Goal: Task Accomplishment & Management: Complete application form

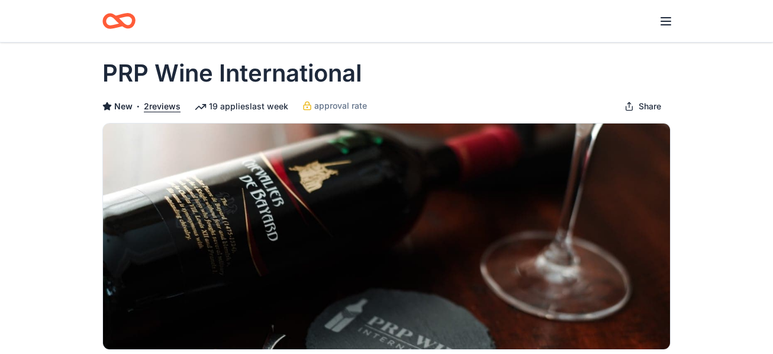
scroll to position [9, 0]
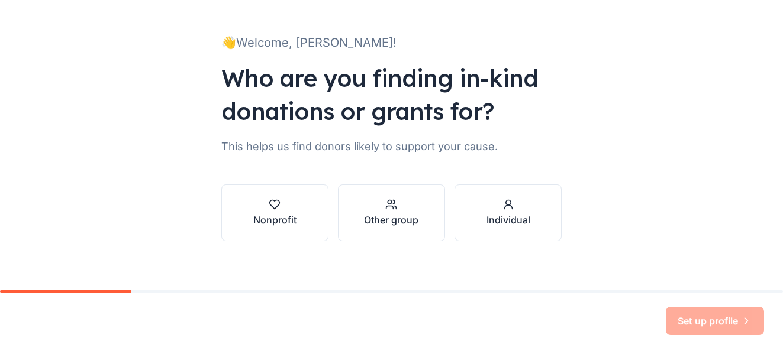
scroll to position [69, 0]
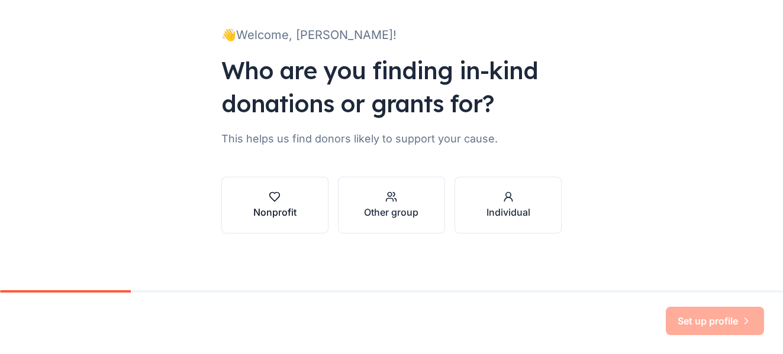
click at [272, 221] on button "Nonprofit" at bounding box center [274, 205] width 107 height 57
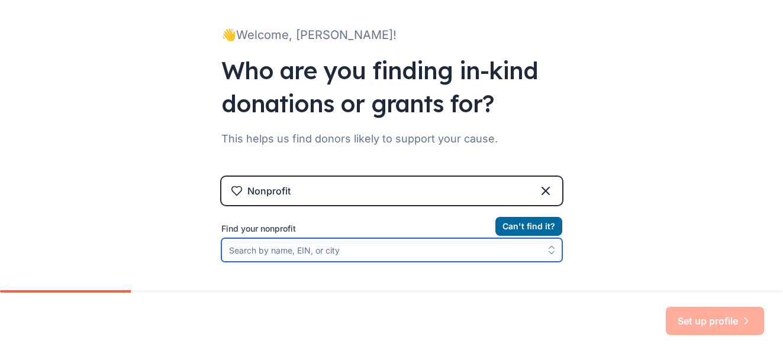
click at [303, 251] on input "Find your nonprofit" at bounding box center [391, 250] width 341 height 24
type input "elk grove alumnae chapter of"
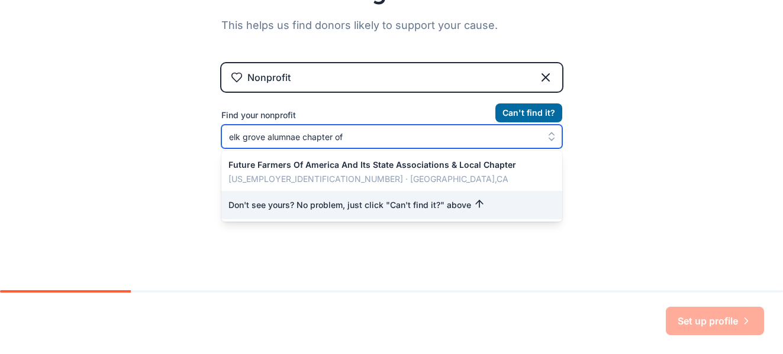
scroll to position [183, 0]
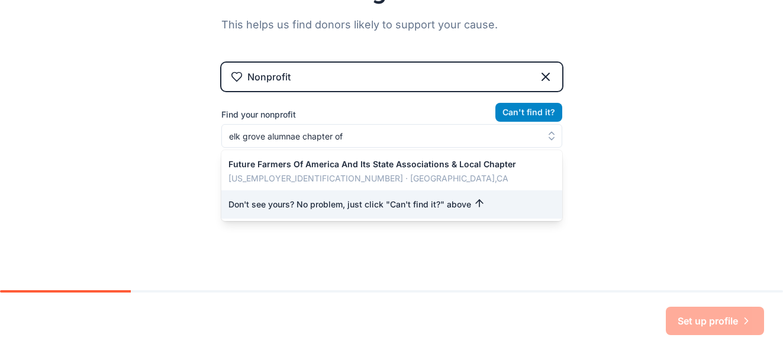
click at [518, 108] on button "Can ' t find it?" at bounding box center [528, 112] width 67 height 19
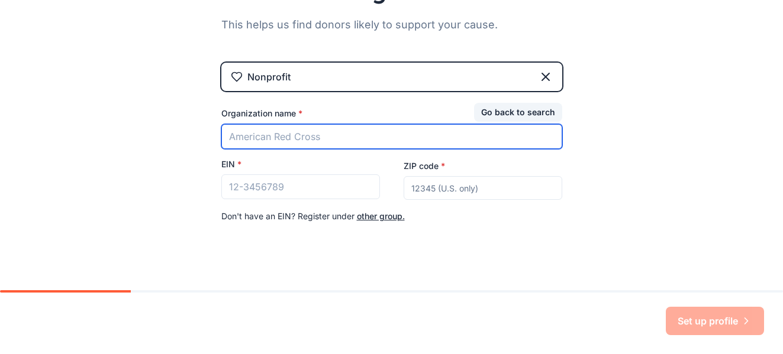
click at [330, 129] on input "Organization name *" at bounding box center [391, 136] width 341 height 25
type input "e"
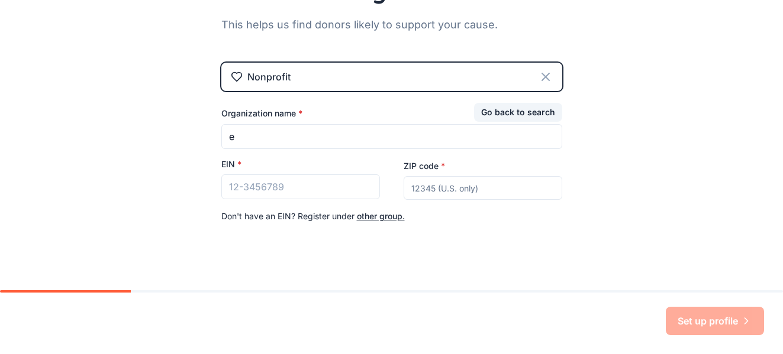
click at [546, 75] on icon at bounding box center [545, 77] width 14 height 14
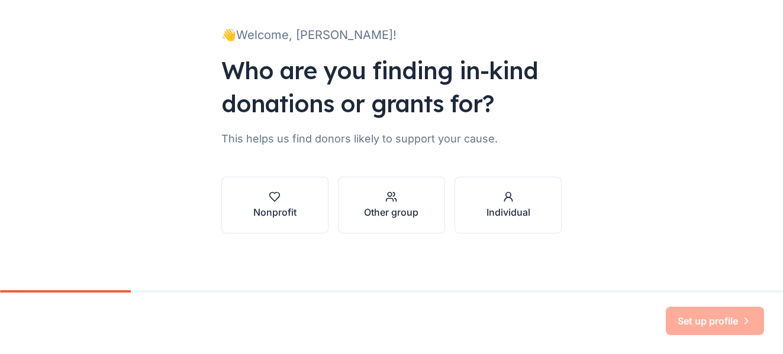
scroll to position [69, 0]
click at [399, 212] on div "Other group" at bounding box center [391, 212] width 54 height 14
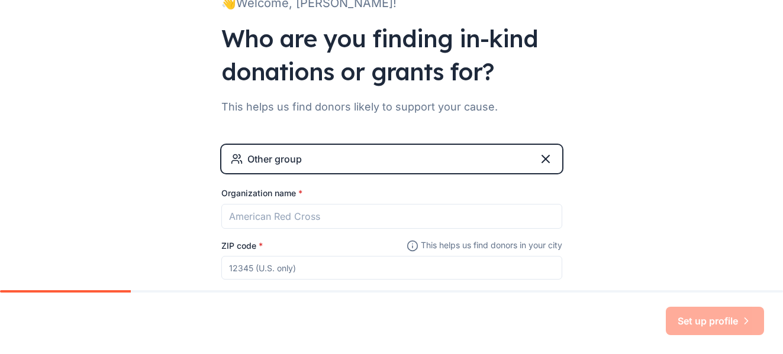
scroll to position [170, 0]
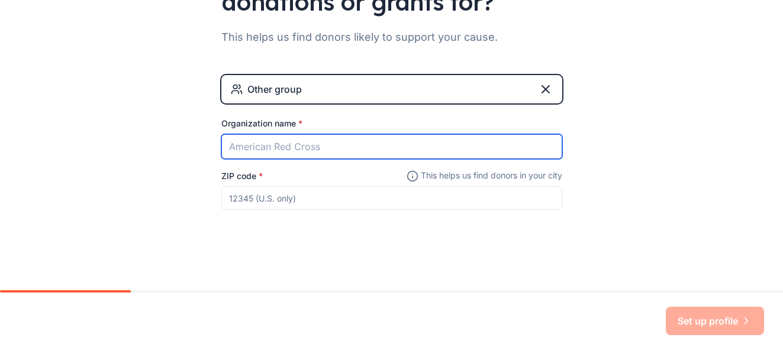
click at [304, 149] on input "Organization name *" at bounding box center [391, 146] width 341 height 25
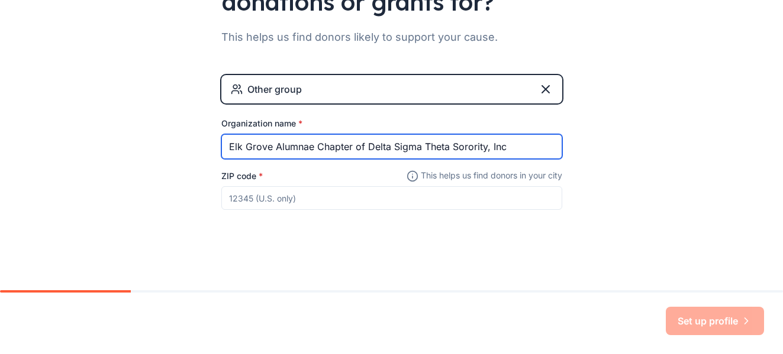
type input "Elk Grove Alumnae Chapter of Delta Sigma Theta Sorority, Inc"
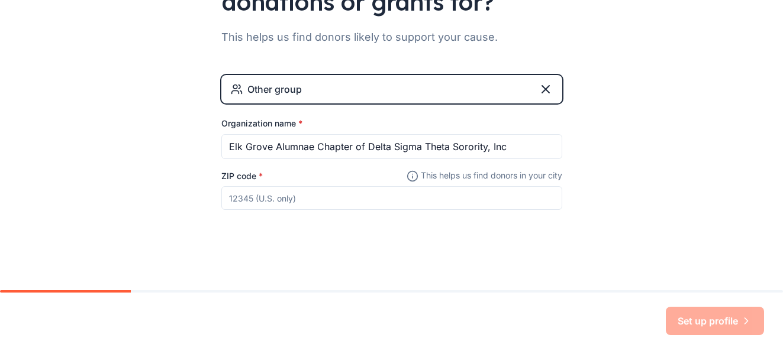
click at [287, 201] on input "ZIP code *" at bounding box center [391, 198] width 341 height 24
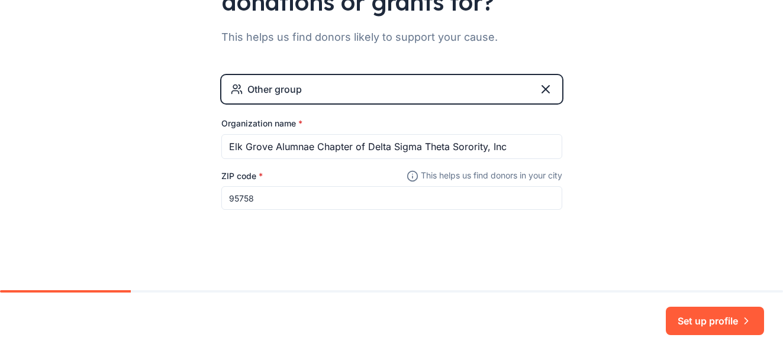
type input "95758"
click at [717, 224] on div "👋 Welcome, [PERSON_NAME]! Who are you finding in-kind donations or grants for? …" at bounding box center [391, 60] width 783 height 461
click at [710, 325] on button "Set up profile" at bounding box center [714, 321] width 98 height 28
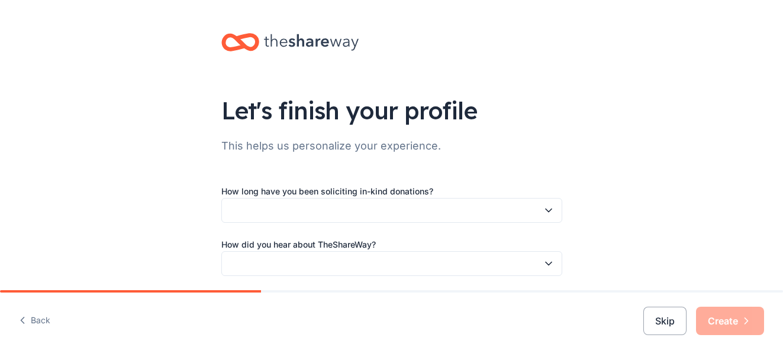
click at [406, 215] on button "button" at bounding box center [391, 210] width 341 height 25
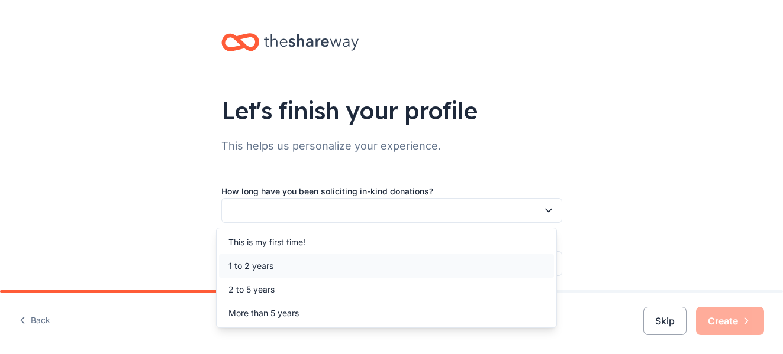
click at [240, 255] on div "1 to 2 years" at bounding box center [386, 266] width 335 height 24
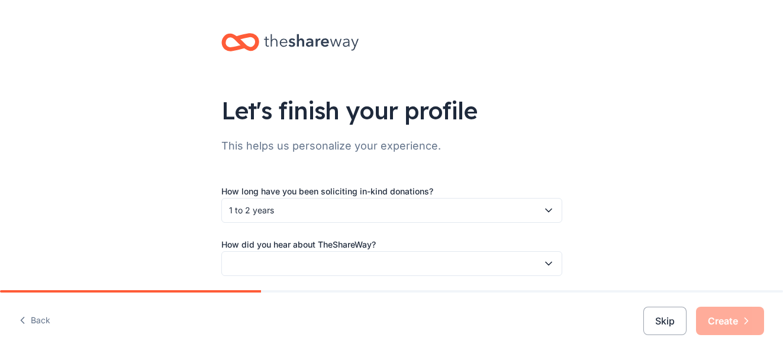
click at [289, 213] on span "1 to 2 years" at bounding box center [383, 210] width 309 height 14
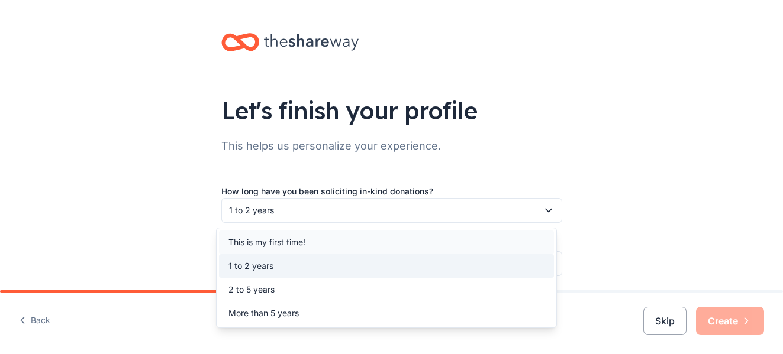
click at [269, 240] on div "This is my first time!" at bounding box center [266, 242] width 77 height 14
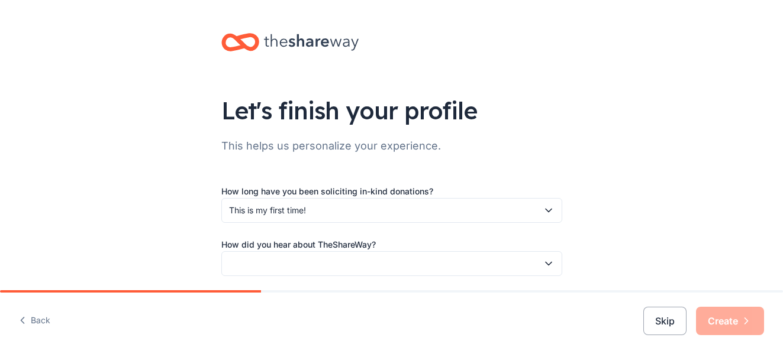
click at [309, 266] on button "button" at bounding box center [391, 263] width 341 height 25
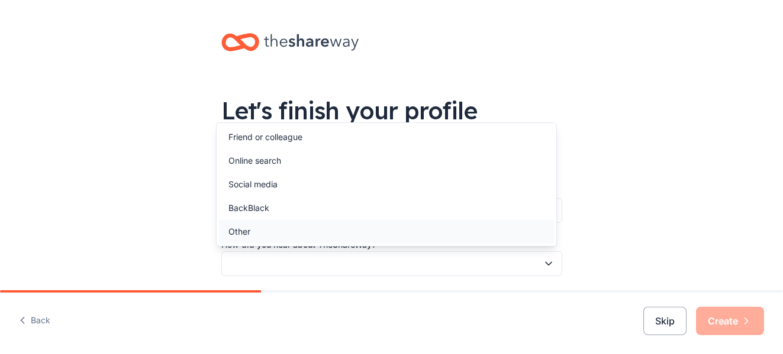
click at [278, 231] on div "Other" at bounding box center [386, 232] width 335 height 24
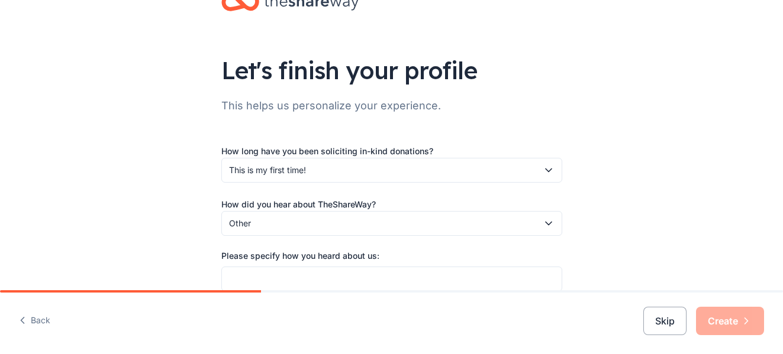
scroll to position [98, 0]
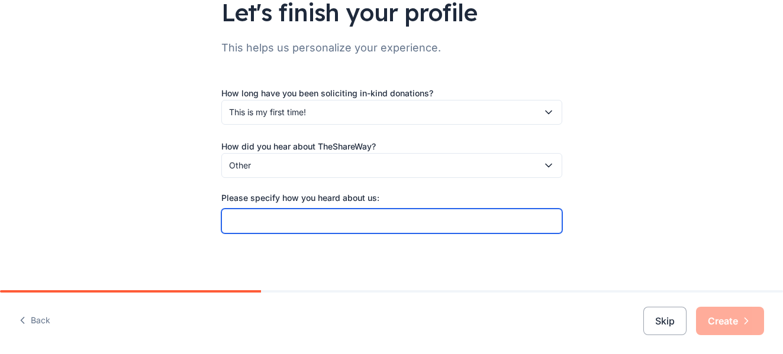
click at [369, 217] on input "Please specify how you heard about us:" at bounding box center [391, 221] width 341 height 25
type input "Not sure"
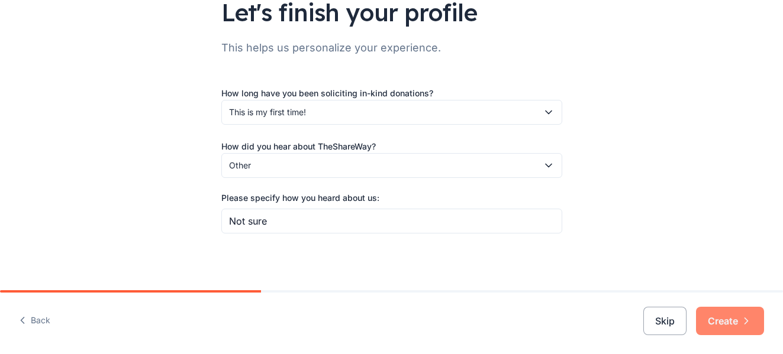
click at [725, 322] on button "Create" at bounding box center [730, 321] width 68 height 28
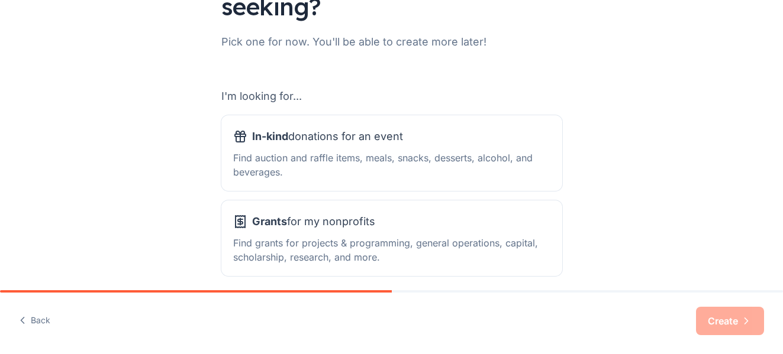
scroll to position [154, 0]
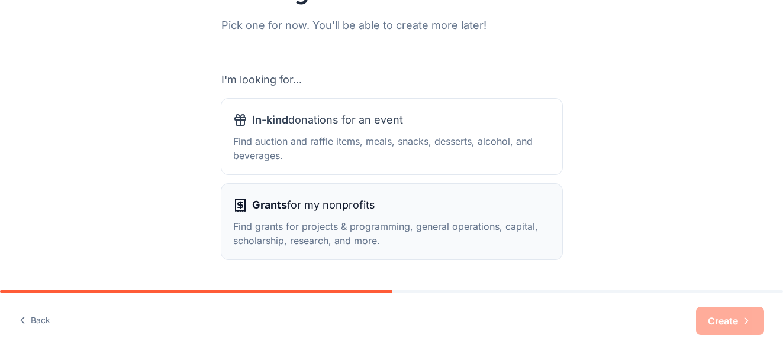
click at [484, 240] on div "Find grants for projects & programming, general operations, capital, scholarshi…" at bounding box center [391, 233] width 317 height 28
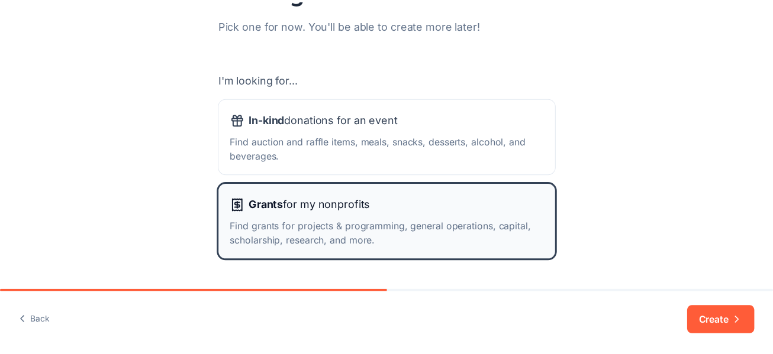
scroll to position [187, 0]
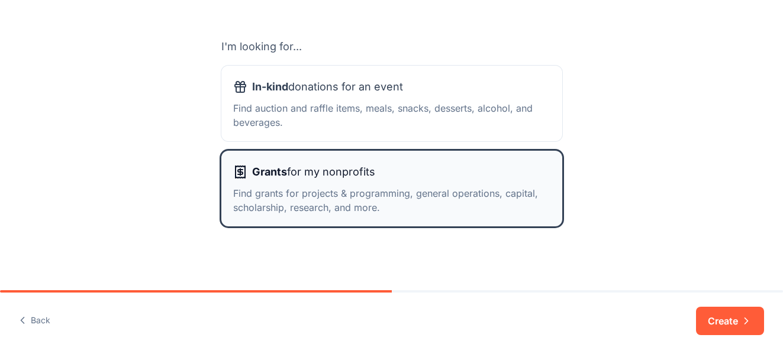
click at [332, 191] on div "Find grants for projects & programming, general operations, capital, scholarshi…" at bounding box center [391, 200] width 317 height 28
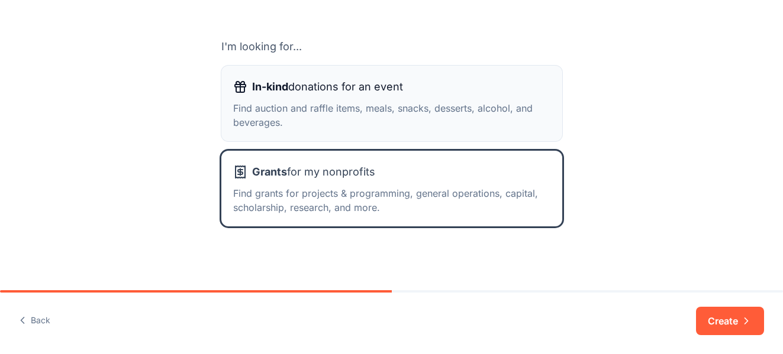
click at [344, 92] on span "In-kind donations for an event" at bounding box center [327, 86] width 151 height 19
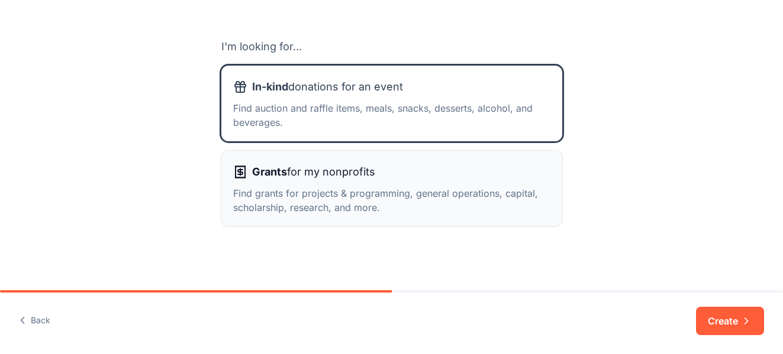
click at [328, 202] on div "Find grants for projects & programming, general operations, capital, scholarshi…" at bounding box center [391, 200] width 317 height 28
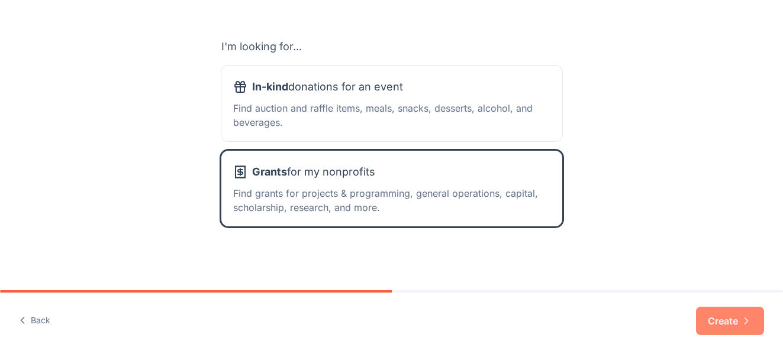
click at [721, 324] on button "Create" at bounding box center [730, 321] width 68 height 28
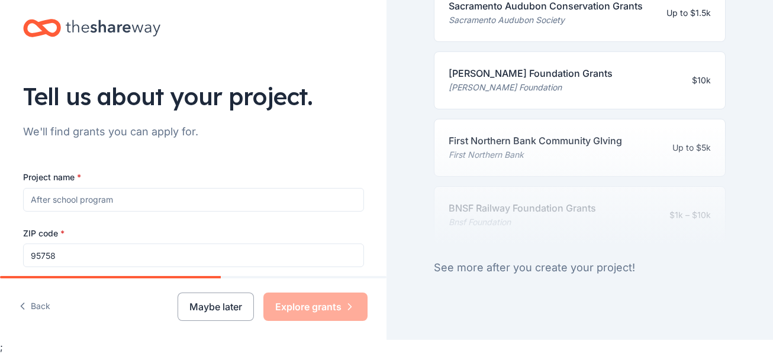
scroll to position [634, 0]
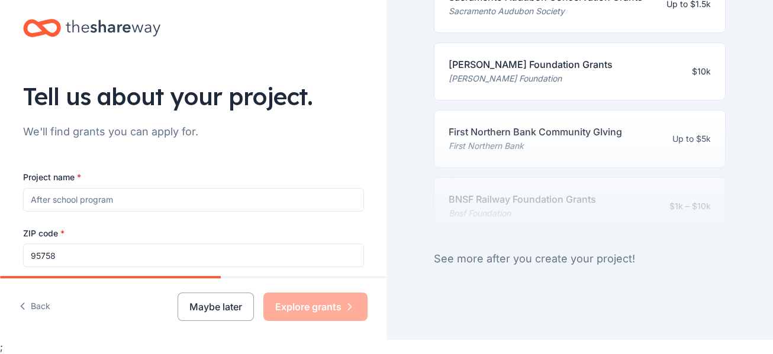
click at [128, 202] on input "Project name *" at bounding box center [193, 200] width 341 height 24
click at [273, 188] on input "2025 New Years [PERSON_NAME]" at bounding box center [193, 200] width 341 height 24
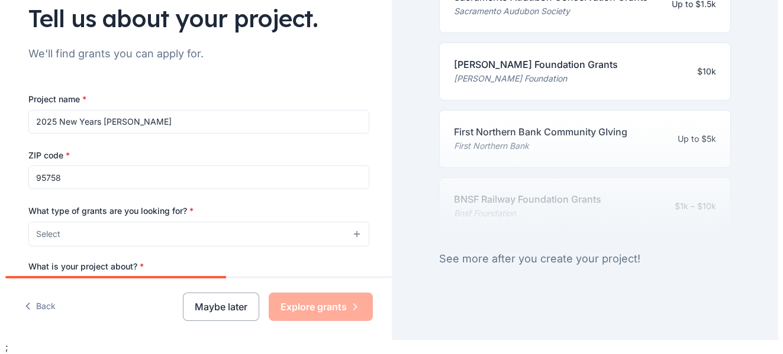
scroll to position [108, 0]
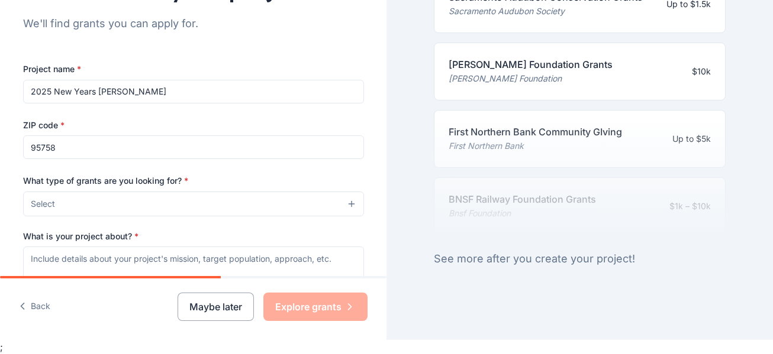
click at [137, 204] on button "Select" at bounding box center [193, 204] width 341 height 25
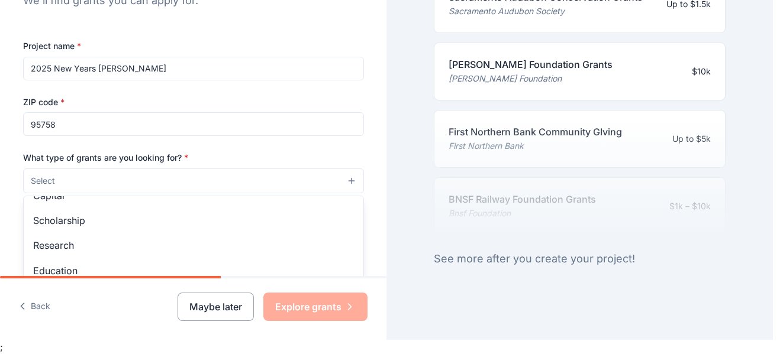
scroll to position [66, 0]
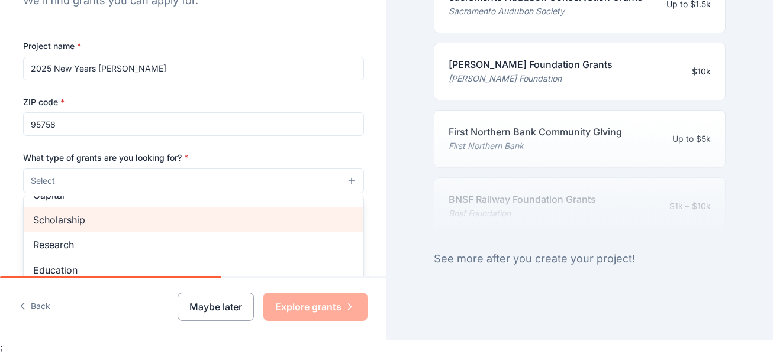
click at [51, 222] on span "Scholarship" at bounding box center [193, 219] width 321 height 15
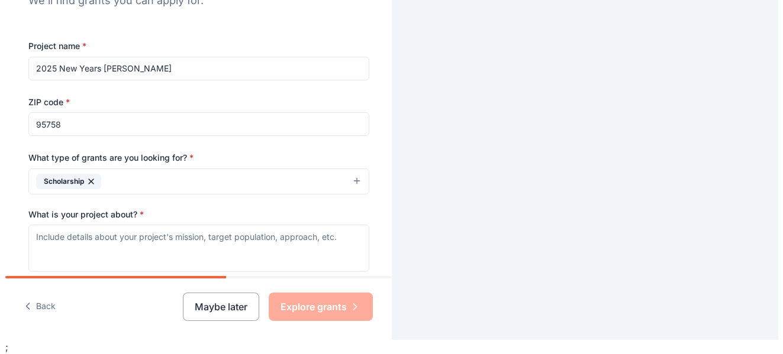
scroll to position [634, 0]
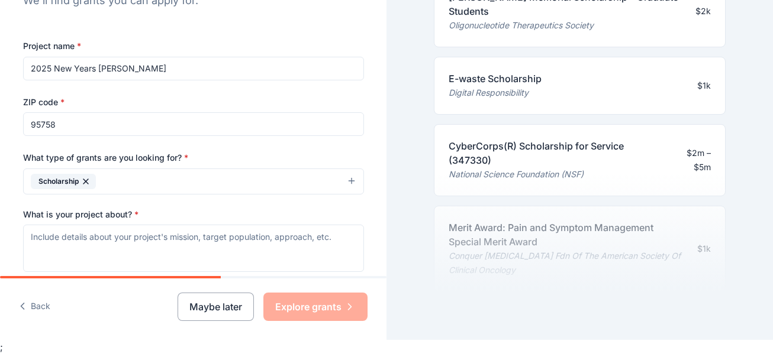
click at [144, 71] on input "2025 New Years [PERSON_NAME]" at bounding box center [193, 69] width 341 height 24
type input "2"
click at [286, 172] on button "Scholarship" at bounding box center [193, 182] width 341 height 26
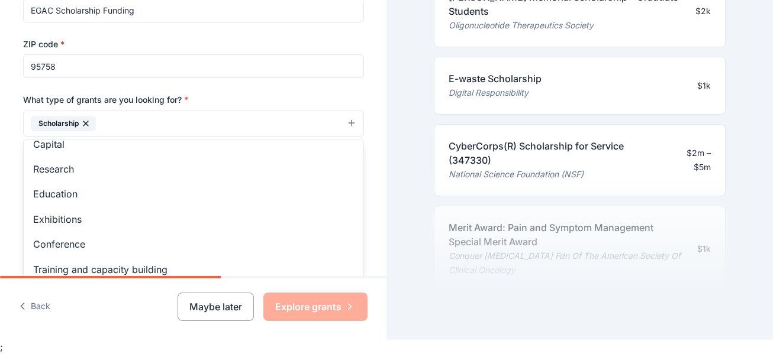
scroll to position [61, 0]
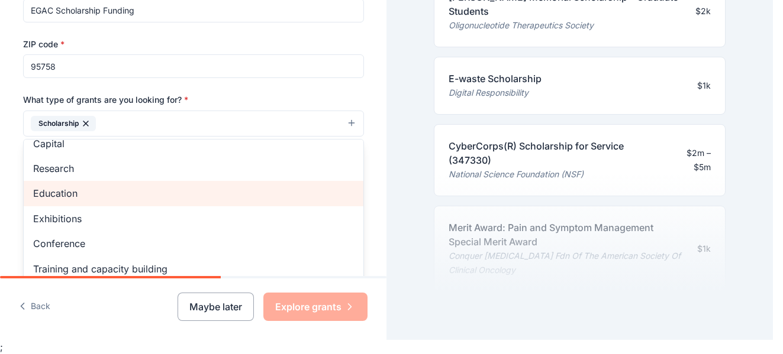
click at [68, 195] on span "Education" at bounding box center [193, 193] width 321 height 15
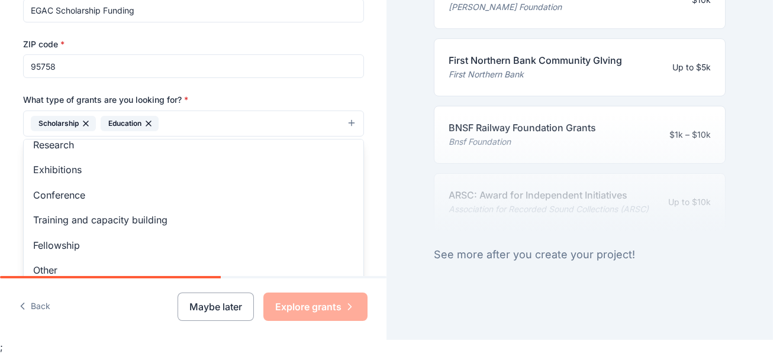
scroll to position [89, 0]
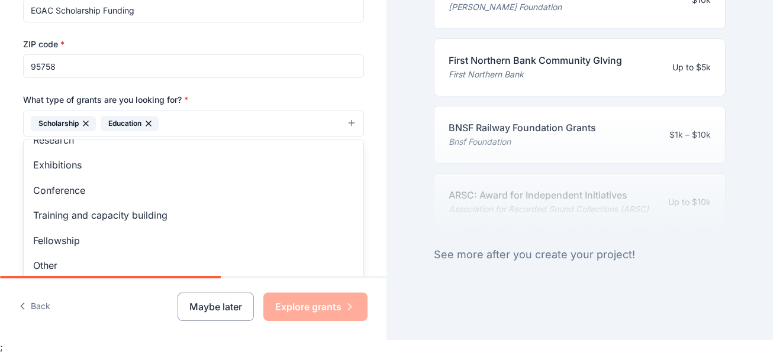
click at [83, 267] on span "Other" at bounding box center [193, 265] width 321 height 15
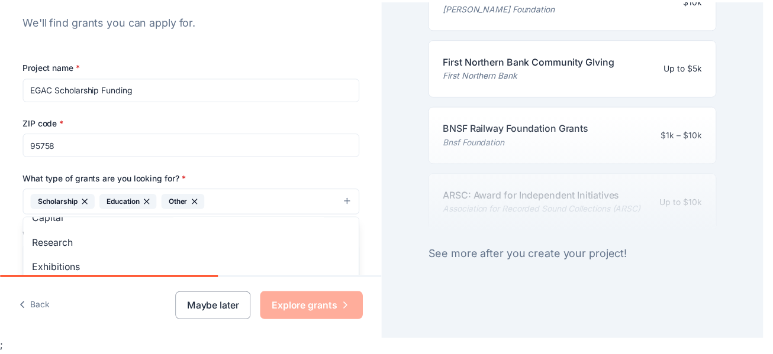
scroll to position [109, 0]
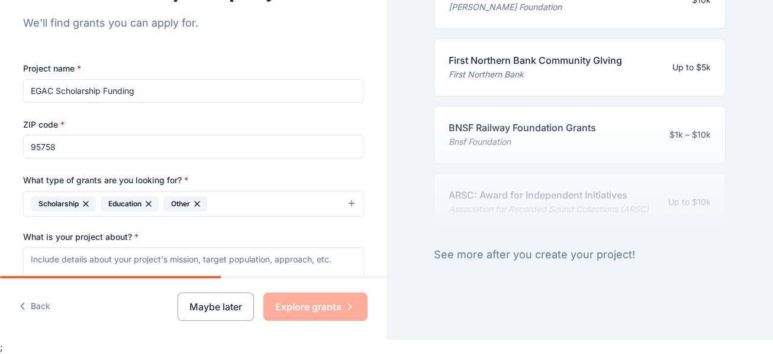
click at [157, 88] on input "EGAC Scholarship Funding" at bounding box center [193, 91] width 341 height 24
type input "EGAC Educational Thrust"
click at [282, 180] on div "What type of grants are you looking for? * Scholarship Education Other" at bounding box center [193, 195] width 341 height 44
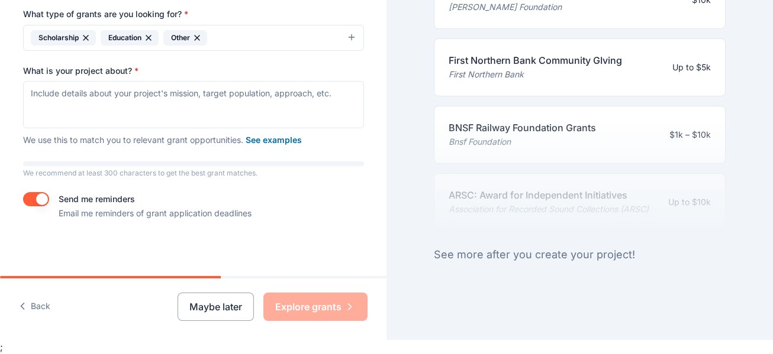
scroll to position [276, 0]
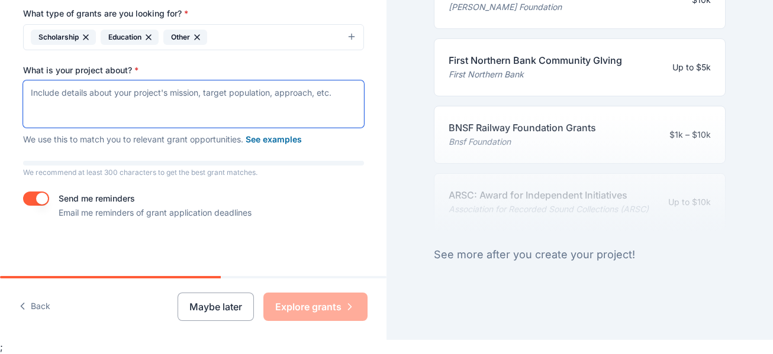
click at [233, 99] on textarea "What is your project about? *" at bounding box center [193, 103] width 341 height 47
paste textarea "The Elk Grove Alumnae Chapter (EGAC) of Delta Sigma Theta Sorority, Inc. educat…"
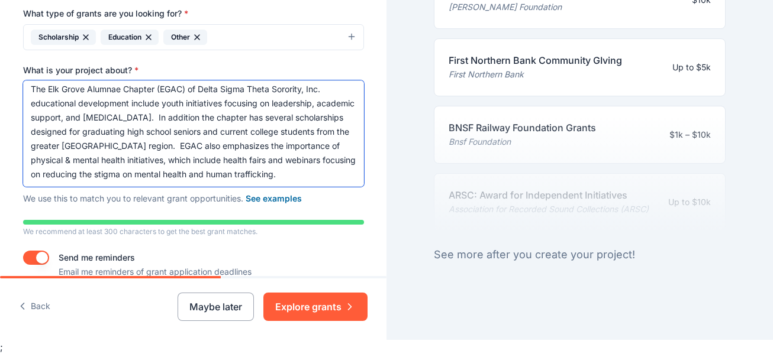
scroll to position [335, 0]
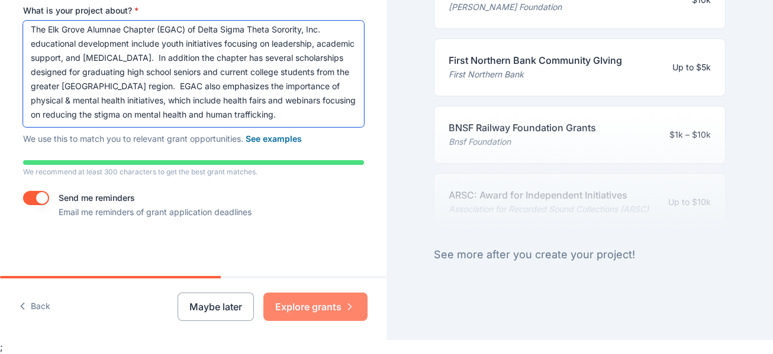
type textarea "The Elk Grove Alumnae Chapter (EGAC) of Delta Sigma Theta Sorority, Inc. educat…"
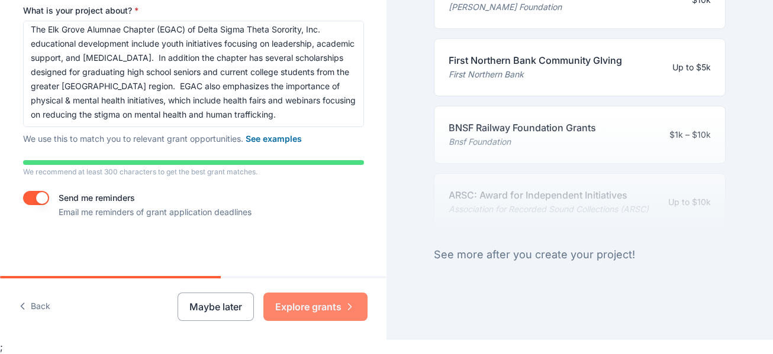
click at [331, 303] on button "Explore grants" at bounding box center [315, 307] width 104 height 28
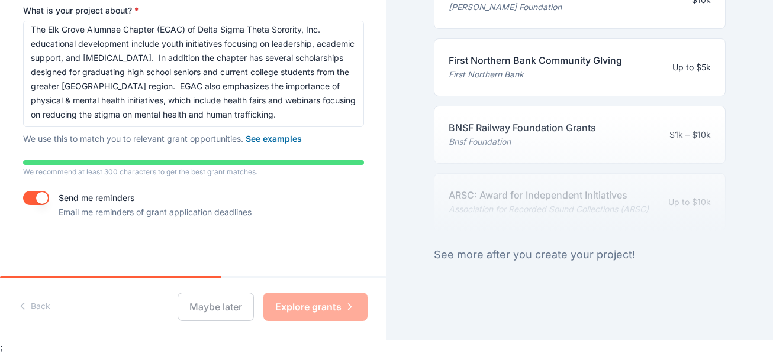
click at [576, 62] on div "First Northern Bank Community GIving First Northern Bank Up to $5k" at bounding box center [580, 67] width 292 height 58
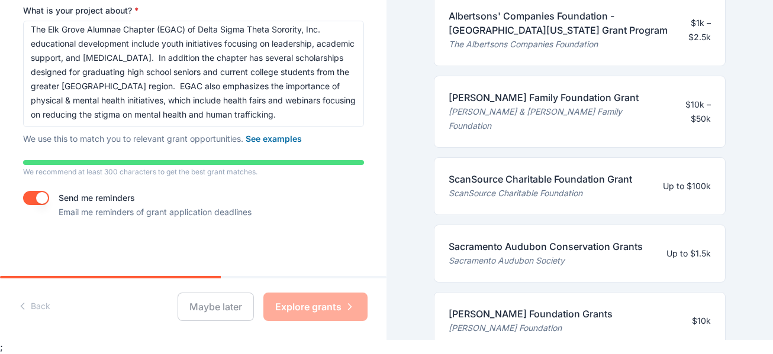
scroll to position [302, 0]
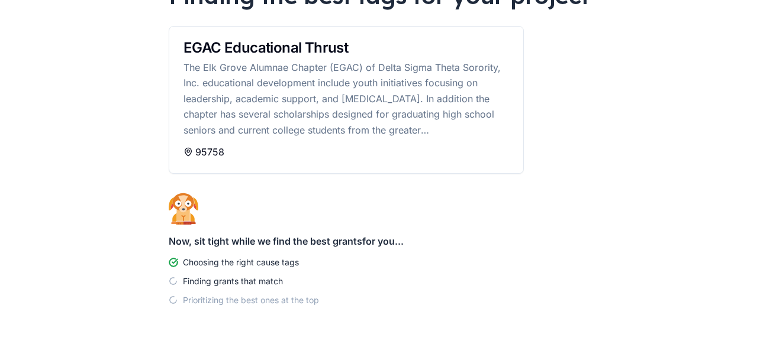
scroll to position [149, 0]
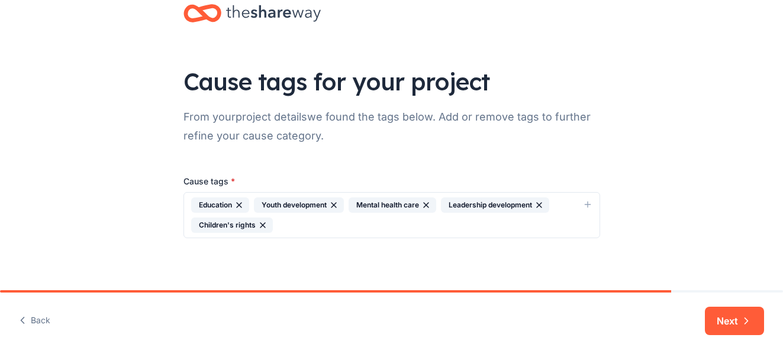
scroll to position [34, 0]
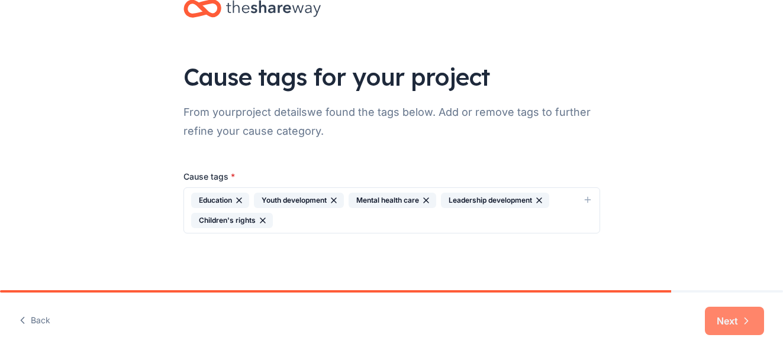
click at [735, 320] on button "Next" at bounding box center [734, 321] width 59 height 28
click at [770, 272] on div "Cause tags for your project From your project details we found the tags below. …" at bounding box center [391, 128] width 783 height 324
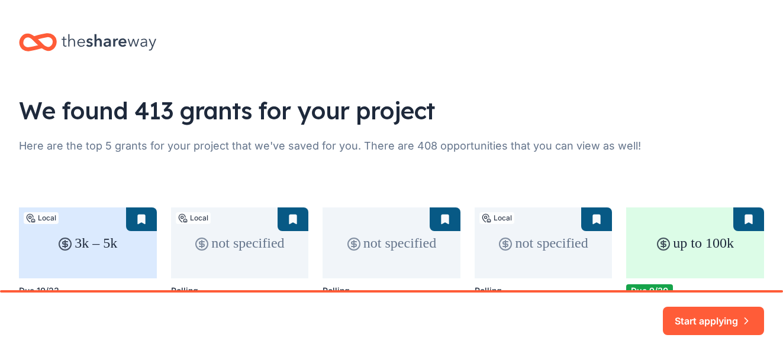
click at [734, 271] on div "3k – 5k Local Due 10/23 The NRA Foundation: [US_STATE] – East CAE Grants The NR…" at bounding box center [391, 296] width 745 height 176
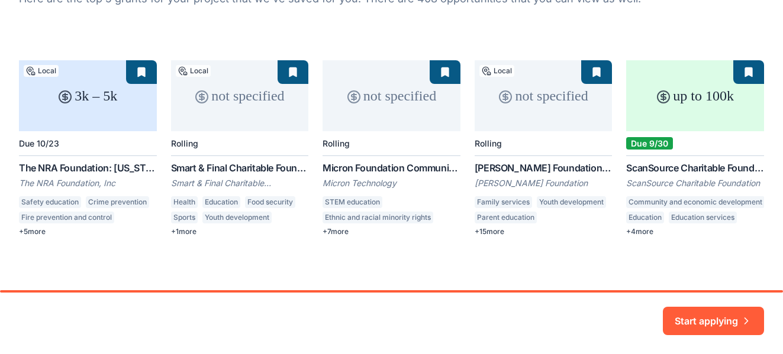
scroll to position [150, 0]
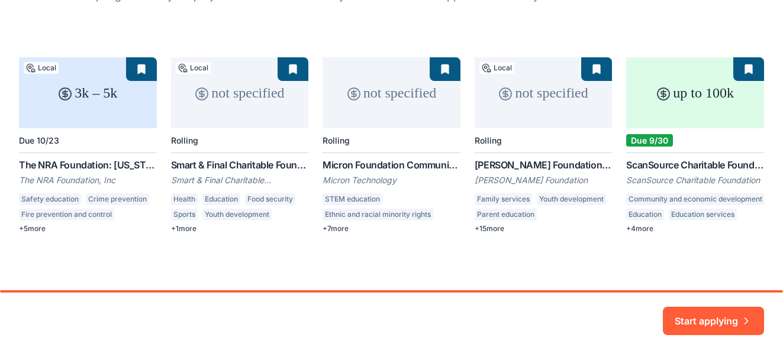
click at [235, 174] on div "3k – 5k Local Due 10/23 The NRA Foundation: [US_STATE] – East CAE Grants The NR…" at bounding box center [391, 145] width 745 height 176
click at [245, 101] on div "3k – 5k Local Due 10/23 The NRA Foundation: [US_STATE] – East CAE Grants The NR…" at bounding box center [391, 145] width 745 height 176
click at [250, 175] on div "3k – 5k Local Due 10/23 The NRA Foundation: [US_STATE] – East CAE Grants The NR…" at bounding box center [391, 145] width 745 height 176
click at [187, 230] on div "3k – 5k Local Due 10/23 The NRA Foundation: [US_STATE] – East CAE Grants The NR…" at bounding box center [391, 145] width 745 height 176
click at [740, 257] on div "We found 413 grants for your project Here are the top 5 grants for your project…" at bounding box center [391, 70] width 783 height 441
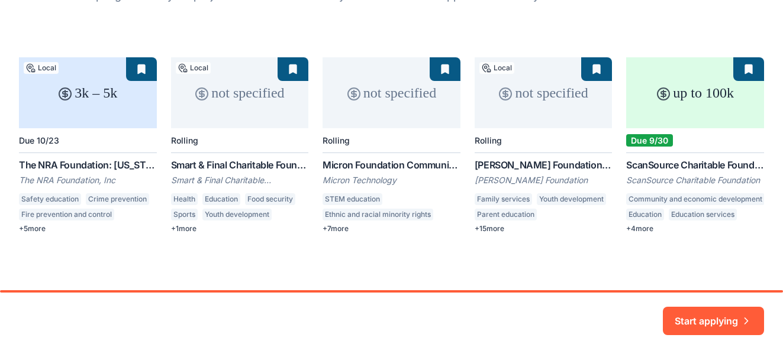
click at [741, 71] on div "3k – 5k Local Due 10/23 The NRA Foundation: [US_STATE] – East CAE Grants The NR…" at bounding box center [391, 145] width 745 height 176
click at [723, 198] on div "3k – 5k Local Due 10/23 The NRA Foundation: [US_STATE] – East CAE Grants The NR…" at bounding box center [391, 145] width 745 height 176
click at [715, 214] on div "3k – 5k Local Due 10/23 The NRA Foundation: [US_STATE] – East CAE Grants The NR…" at bounding box center [391, 145] width 745 height 176
click at [686, 133] on div "3k – 5k Local Due 10/23 The NRA Foundation: [US_STATE] – East CAE Grants The NR…" at bounding box center [391, 145] width 745 height 176
click at [709, 312] on button "Start applying" at bounding box center [713, 316] width 101 height 28
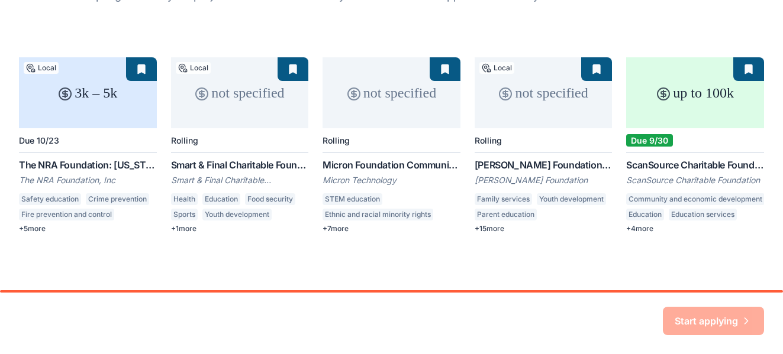
click at [749, 279] on div "We found 413 grants for your project Here are the top 5 grants for your project…" at bounding box center [391, 70] width 783 height 441
click at [757, 227] on div "We found 413 grants for your project Here are the top 5 grants for your project…" at bounding box center [391, 70] width 783 height 441
